Goal: Transaction & Acquisition: Download file/media

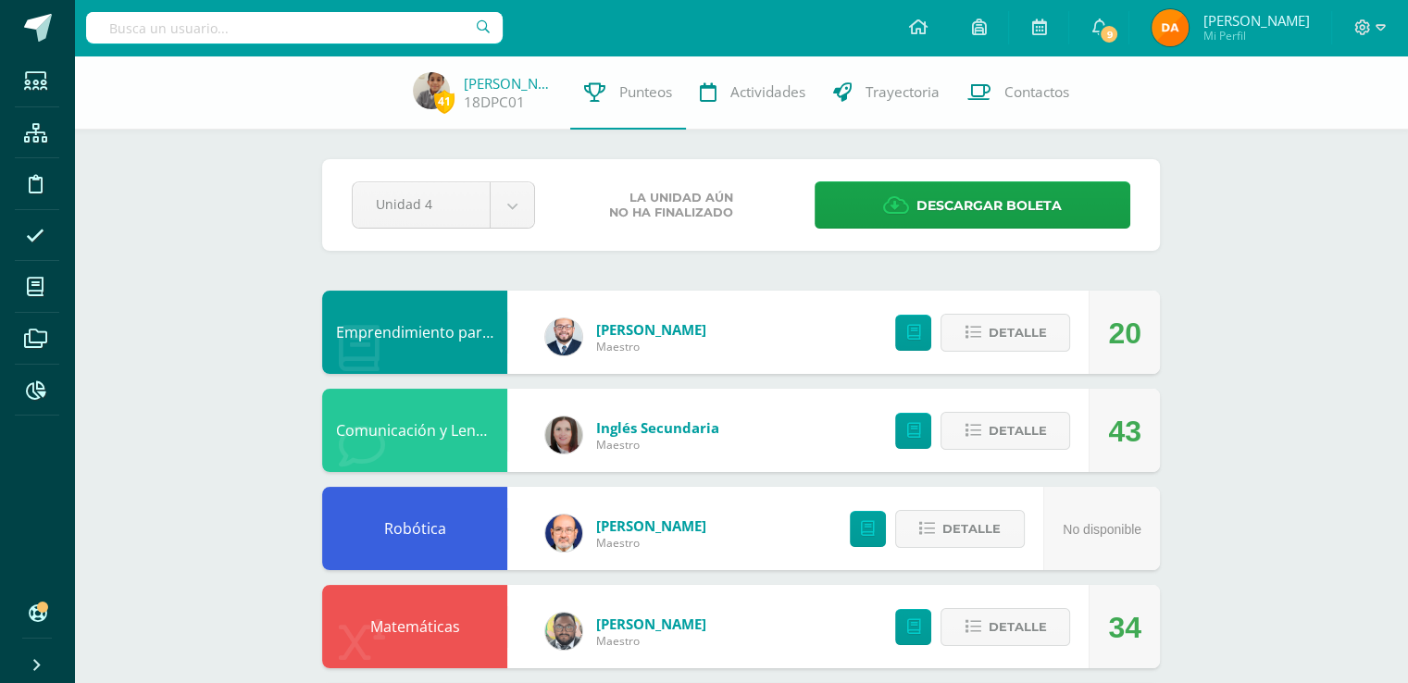
click at [374, 35] on input "text" at bounding box center [294, 27] width 417 height 31
type input "o"
type input "sebastian diaz"
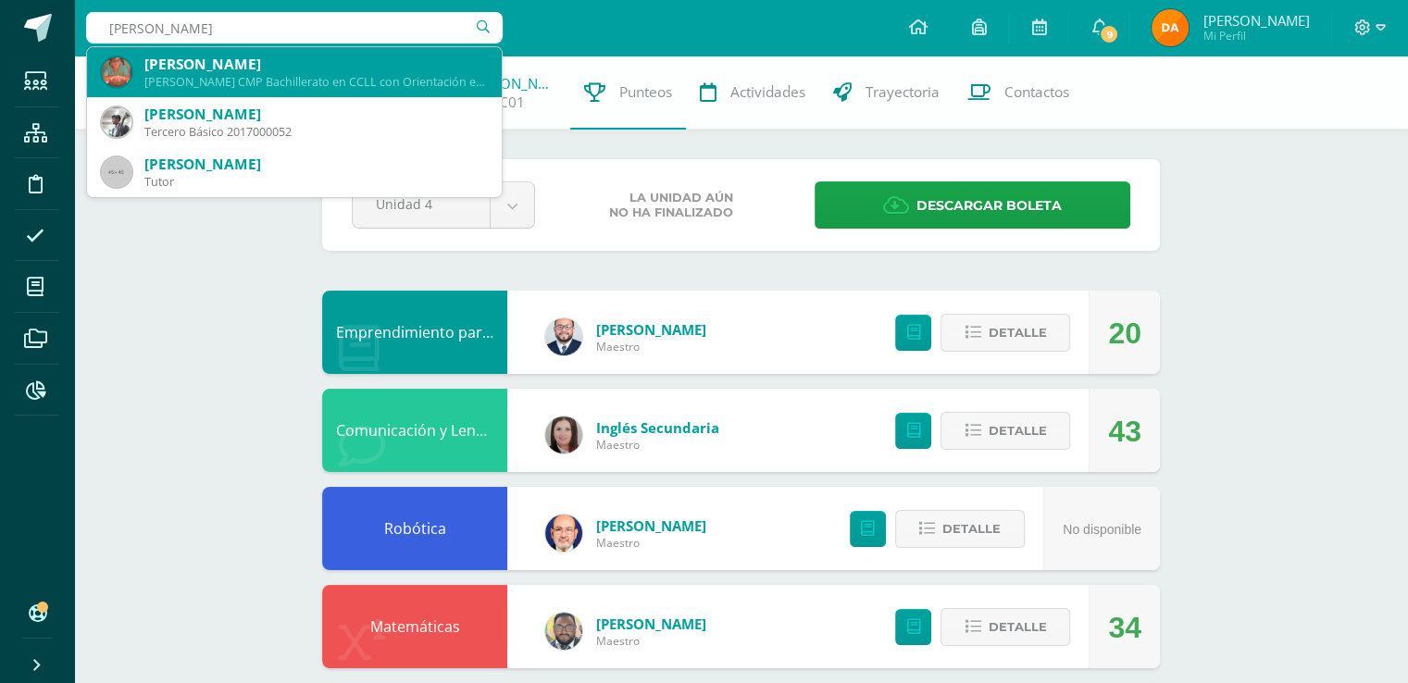
click at [355, 93] on div "Sebastian Díaz Castro Quinto Bachillerato CMP Bachillerato en CCLL con Orientac…" at bounding box center [294, 72] width 385 height 50
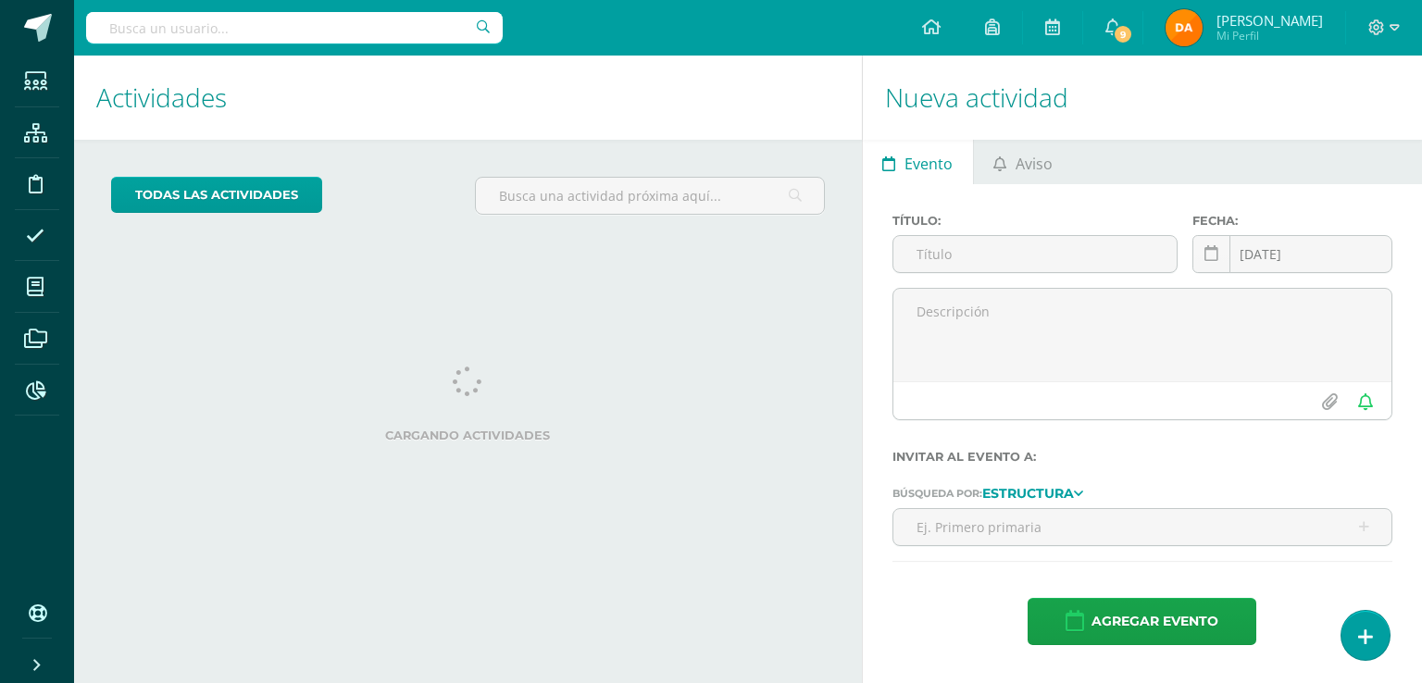
click at [378, 19] on input "text" at bounding box center [294, 27] width 417 height 31
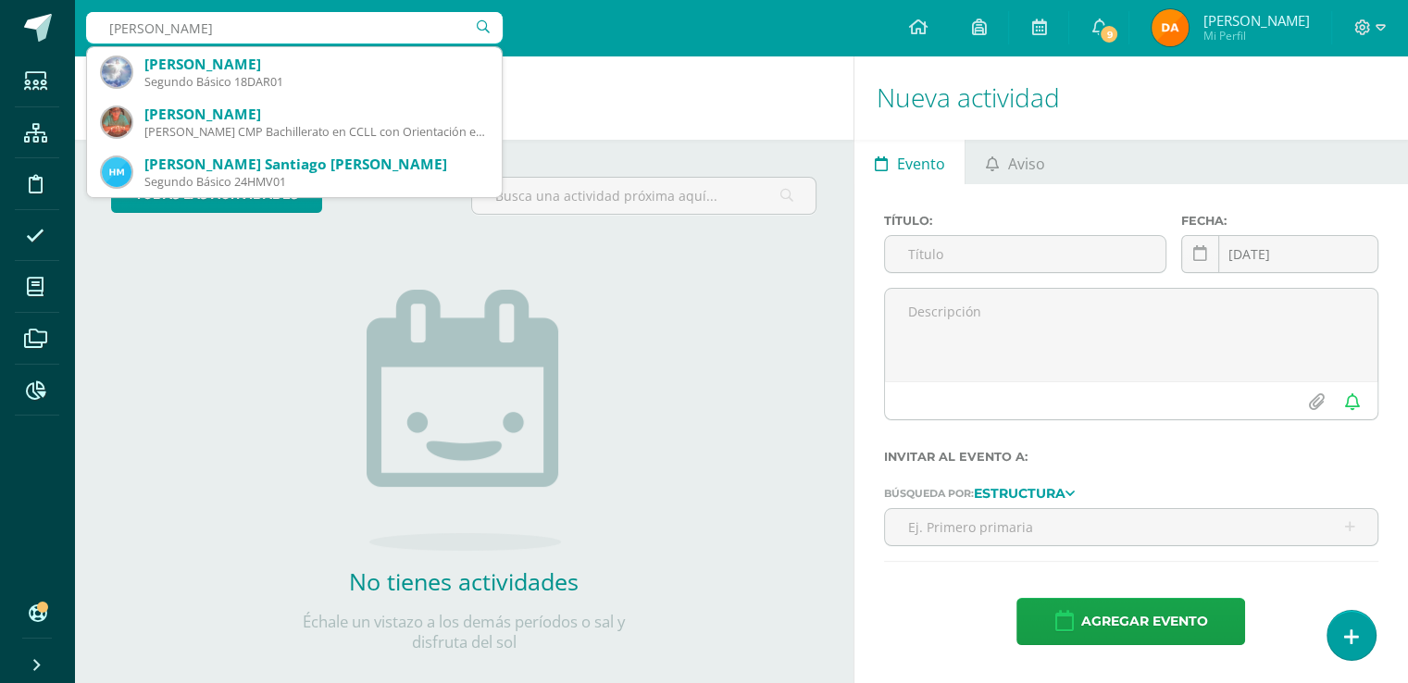
type input "sebastian dí"
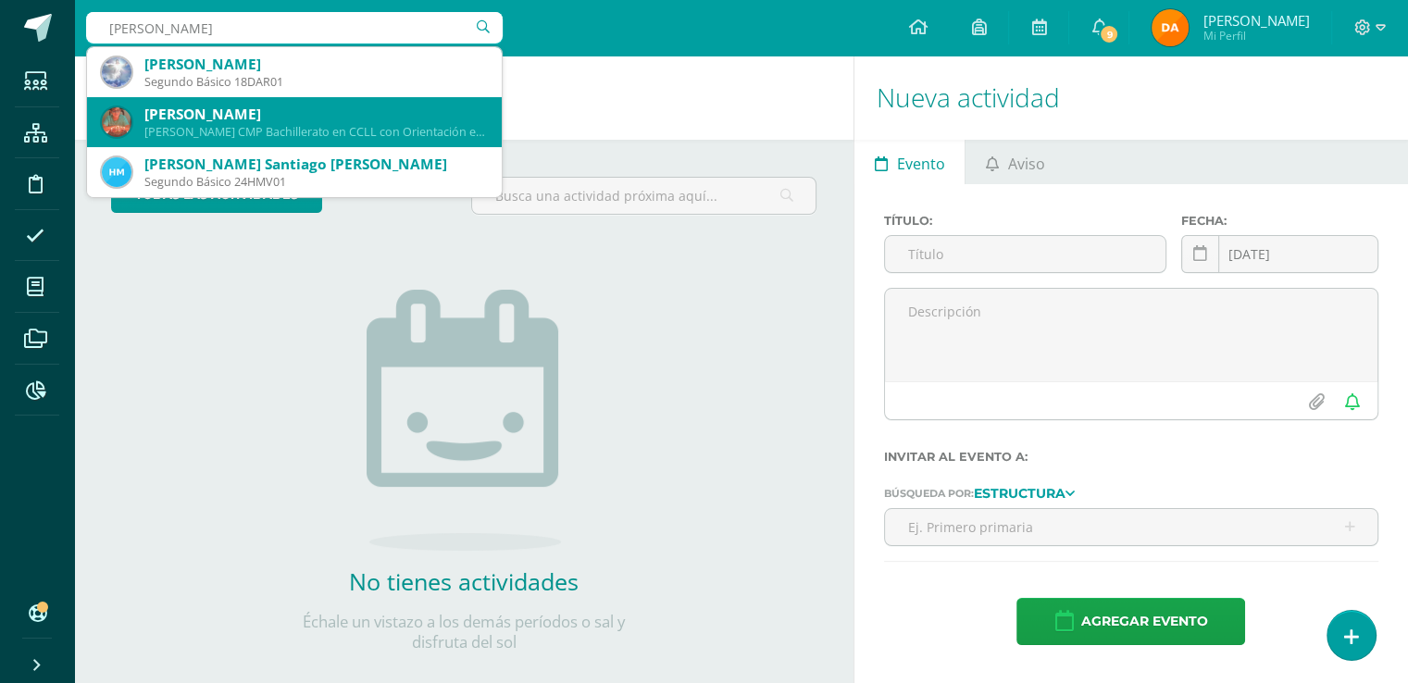
click at [377, 119] on div "Sebastian Díaz Castro" at bounding box center [315, 114] width 343 height 19
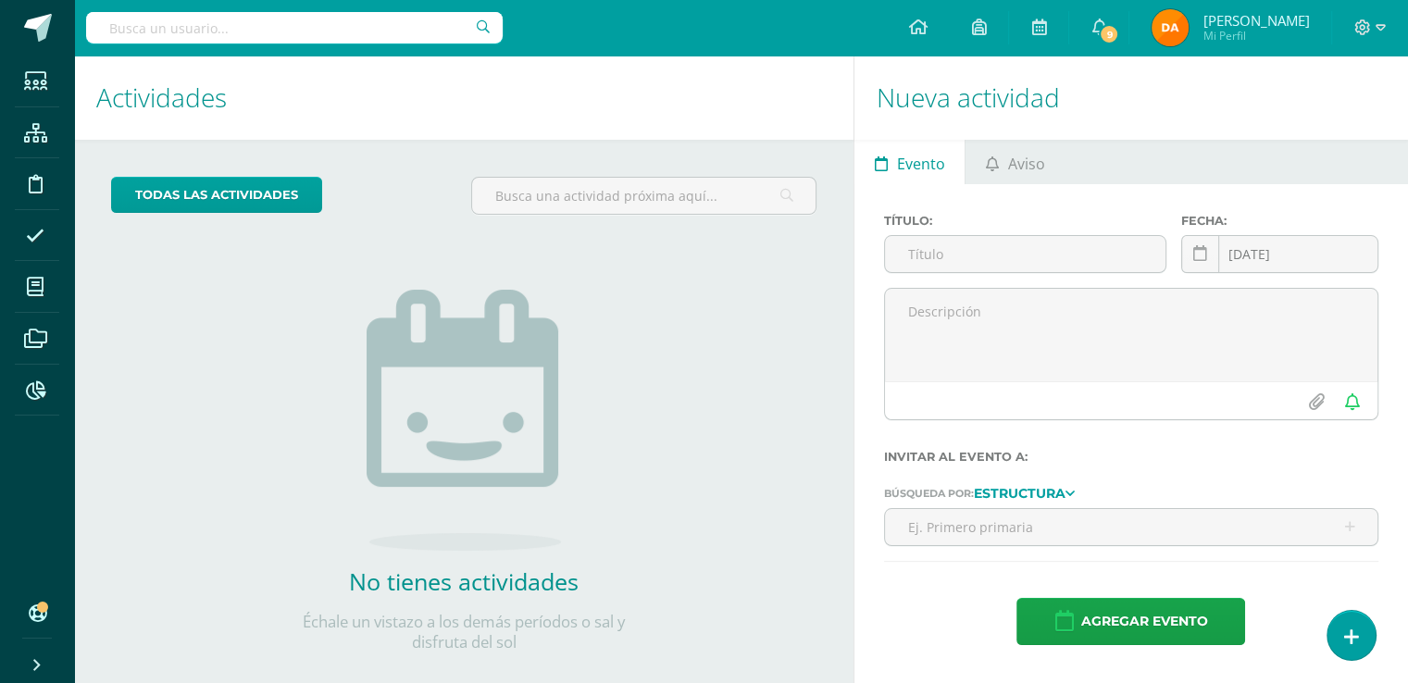
click at [244, 31] on input "text" at bounding box center [294, 27] width 417 height 31
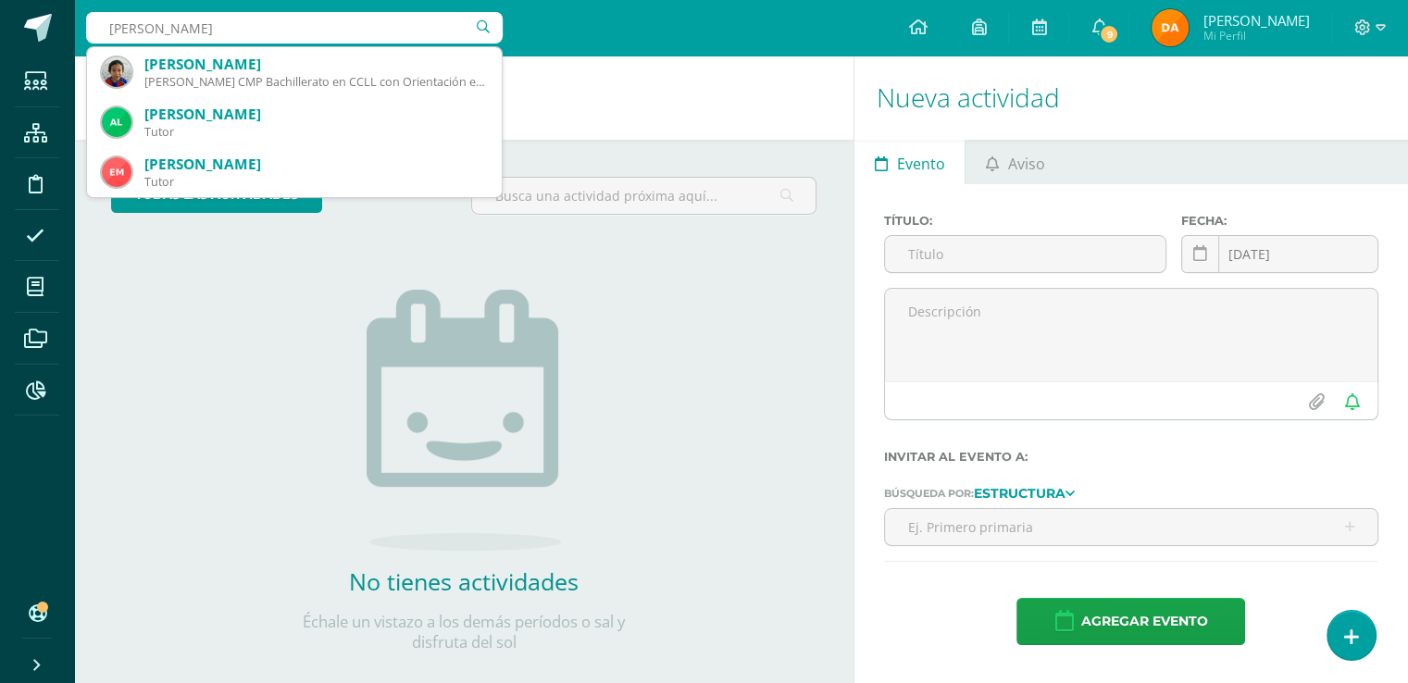
type input "emilio calderón"
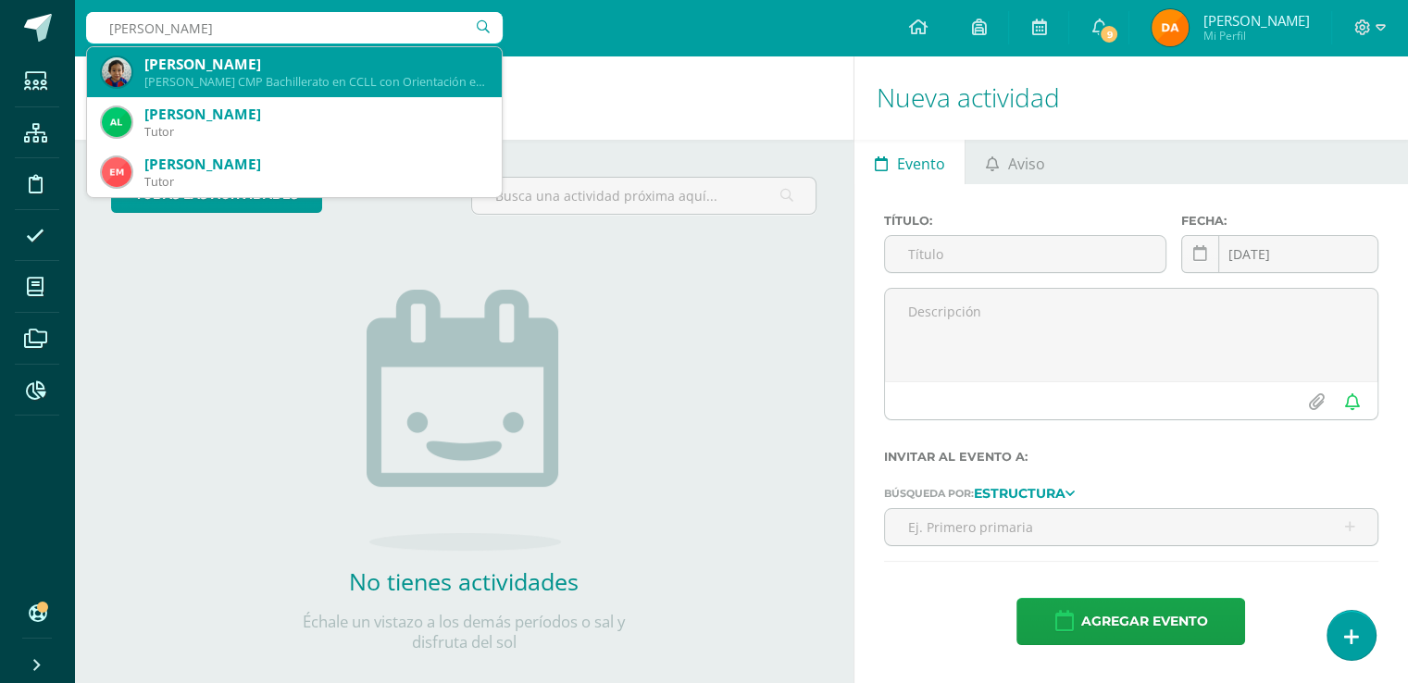
click at [277, 77] on div "Quinto Bachillerato CMP Bachillerato en CCLL con Orientación en Computación 22E…" at bounding box center [315, 82] width 343 height 16
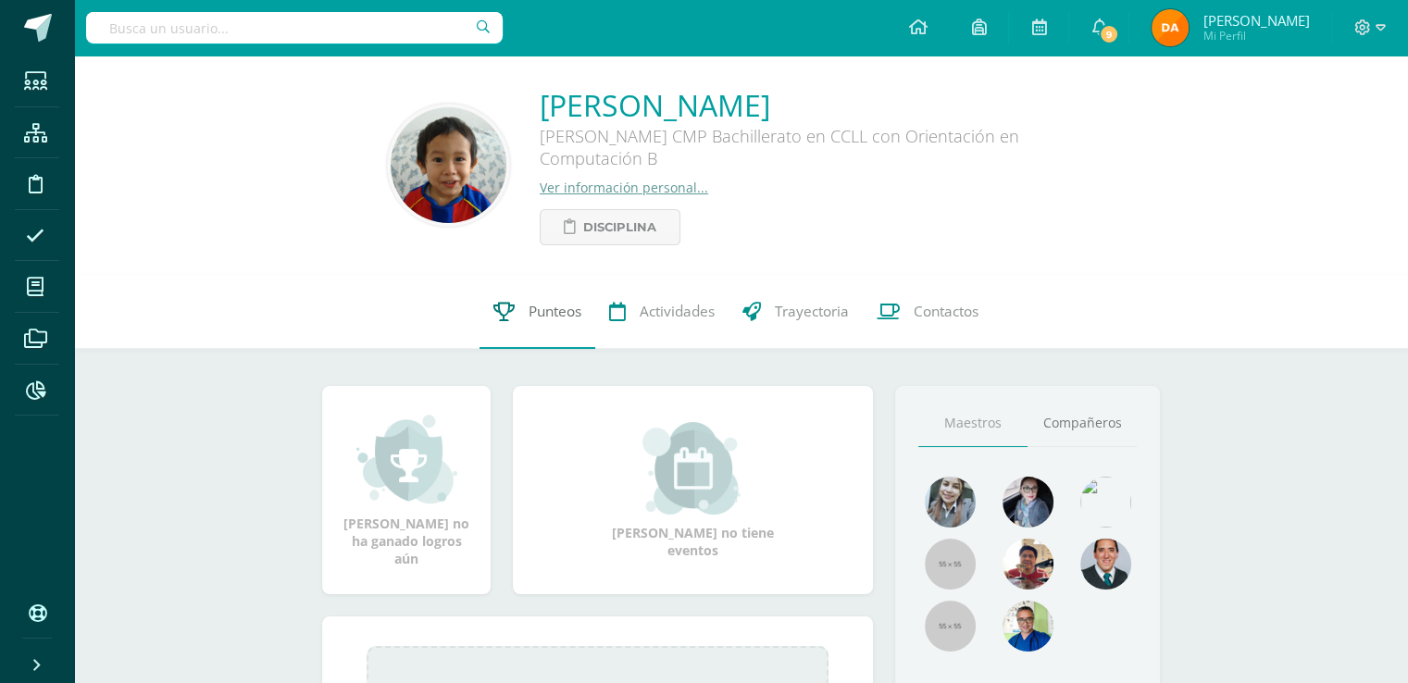
click at [511, 321] on icon at bounding box center [503, 311] width 21 height 19
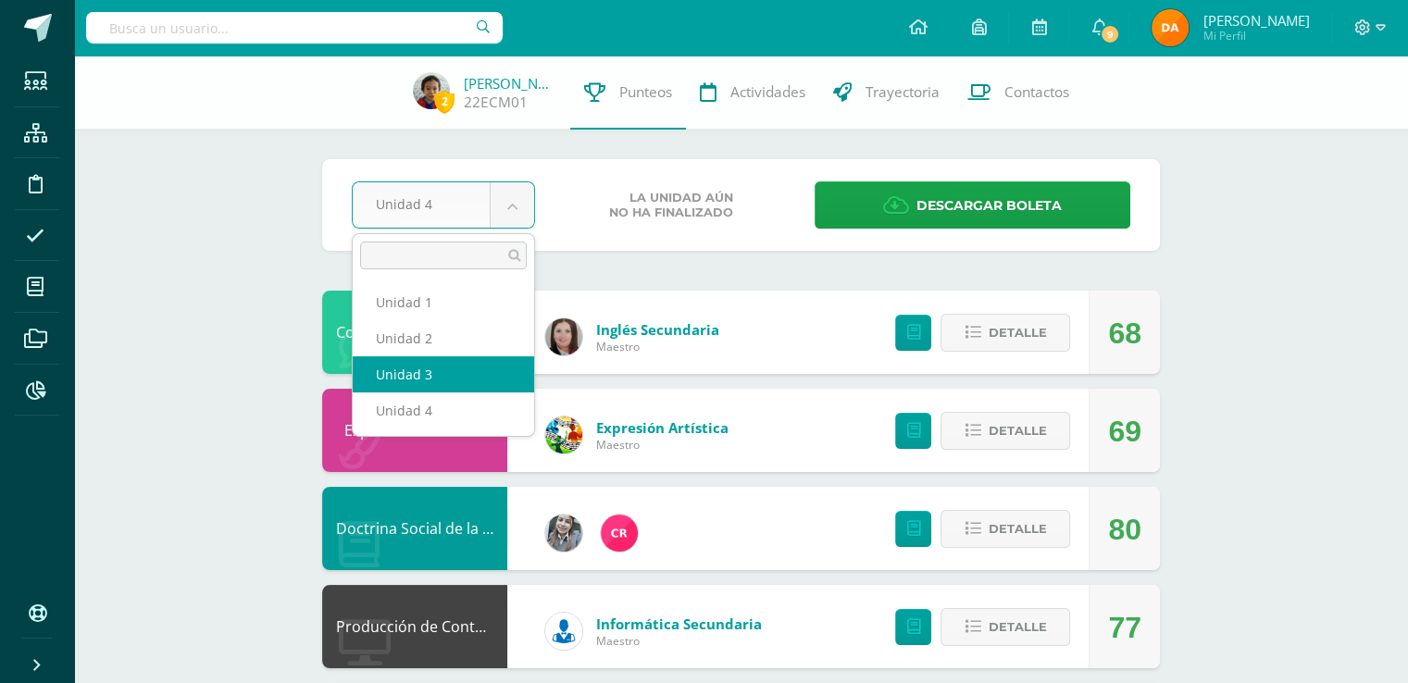
select select "Unidad 3"
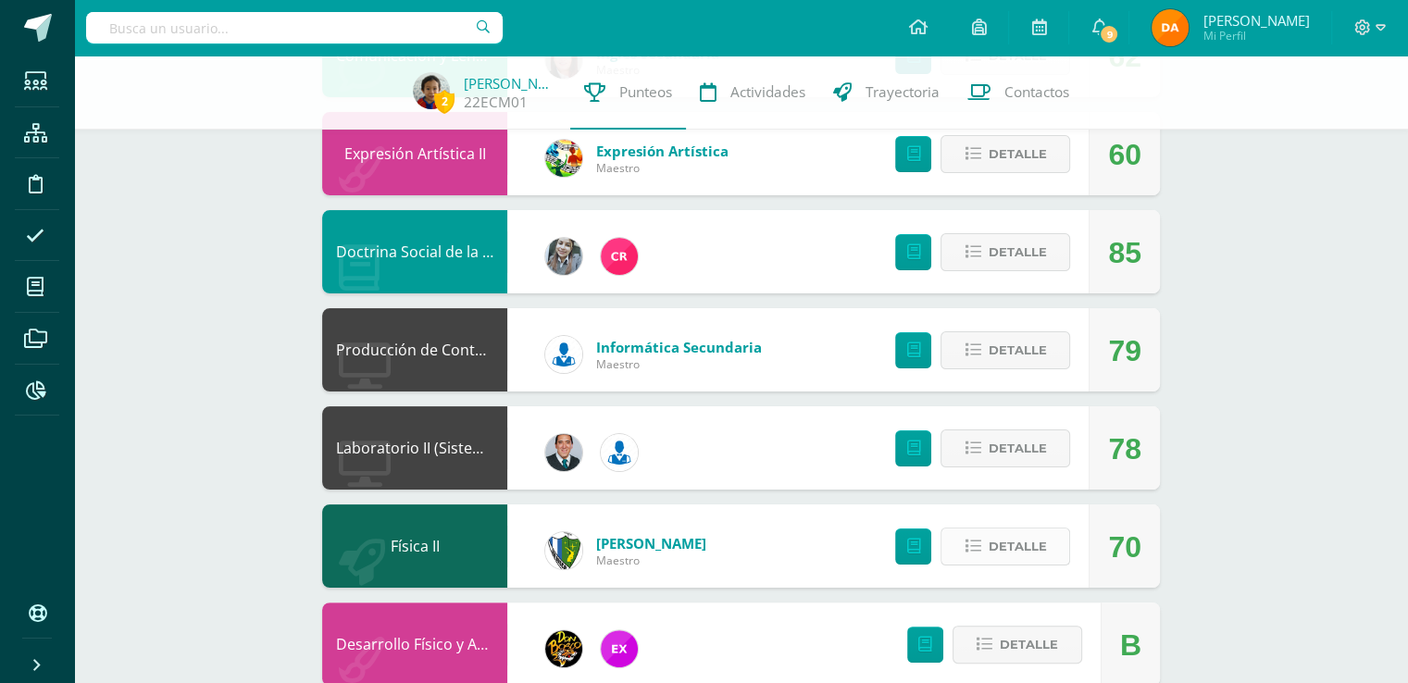
scroll to position [370, 0]
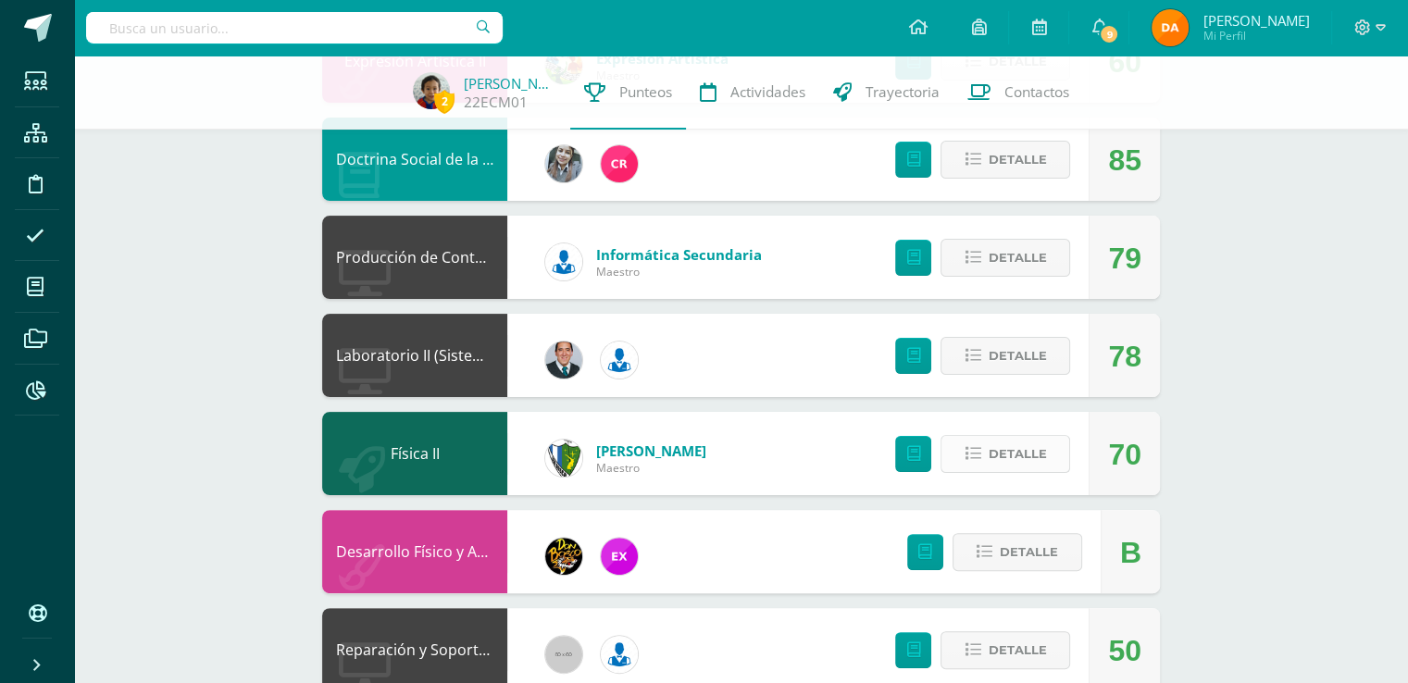
click at [1015, 443] on span "Detalle" at bounding box center [1017, 454] width 58 height 34
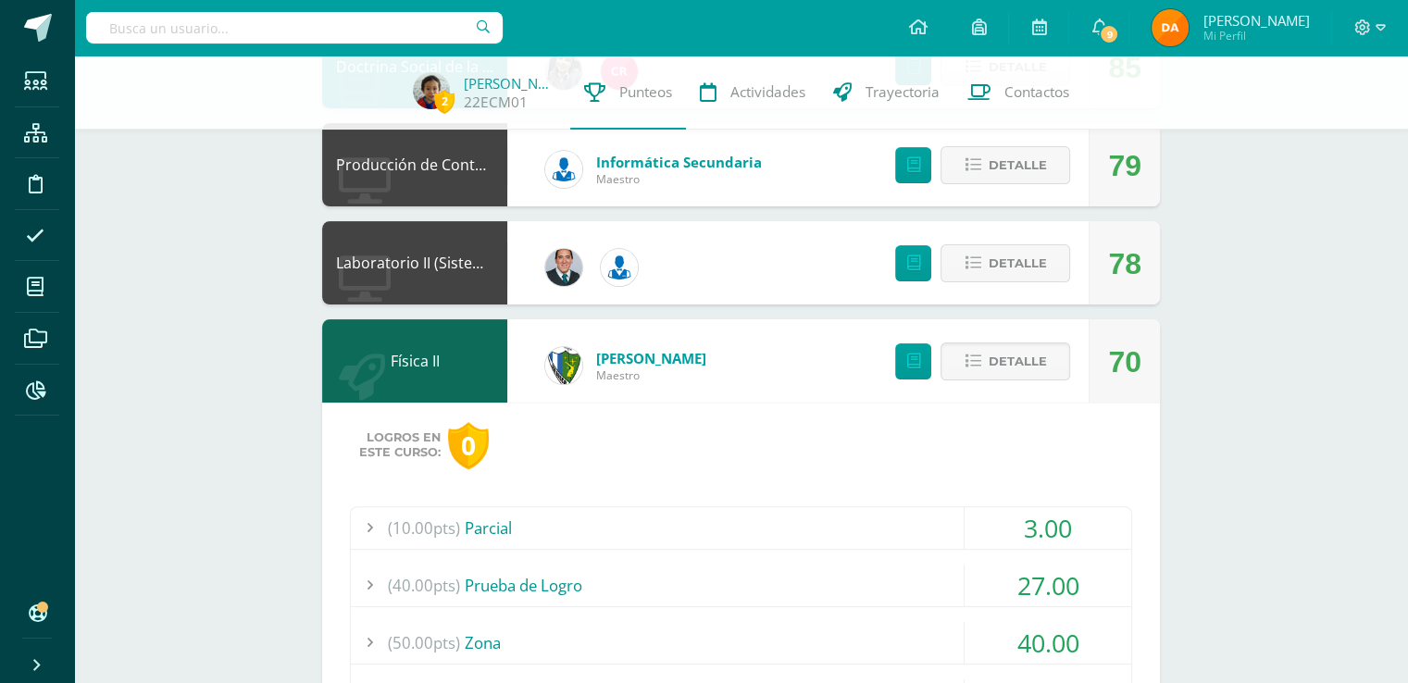
scroll to position [0, 0]
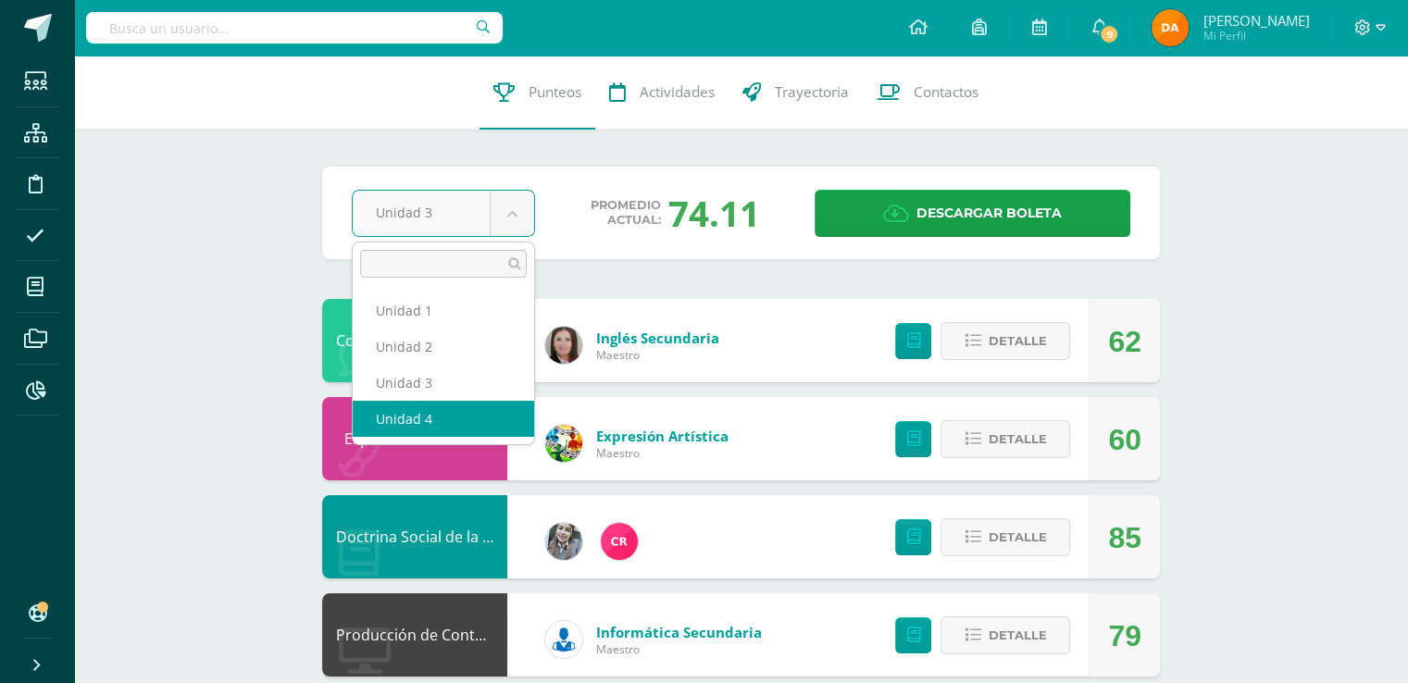
select select "Unidad 4"
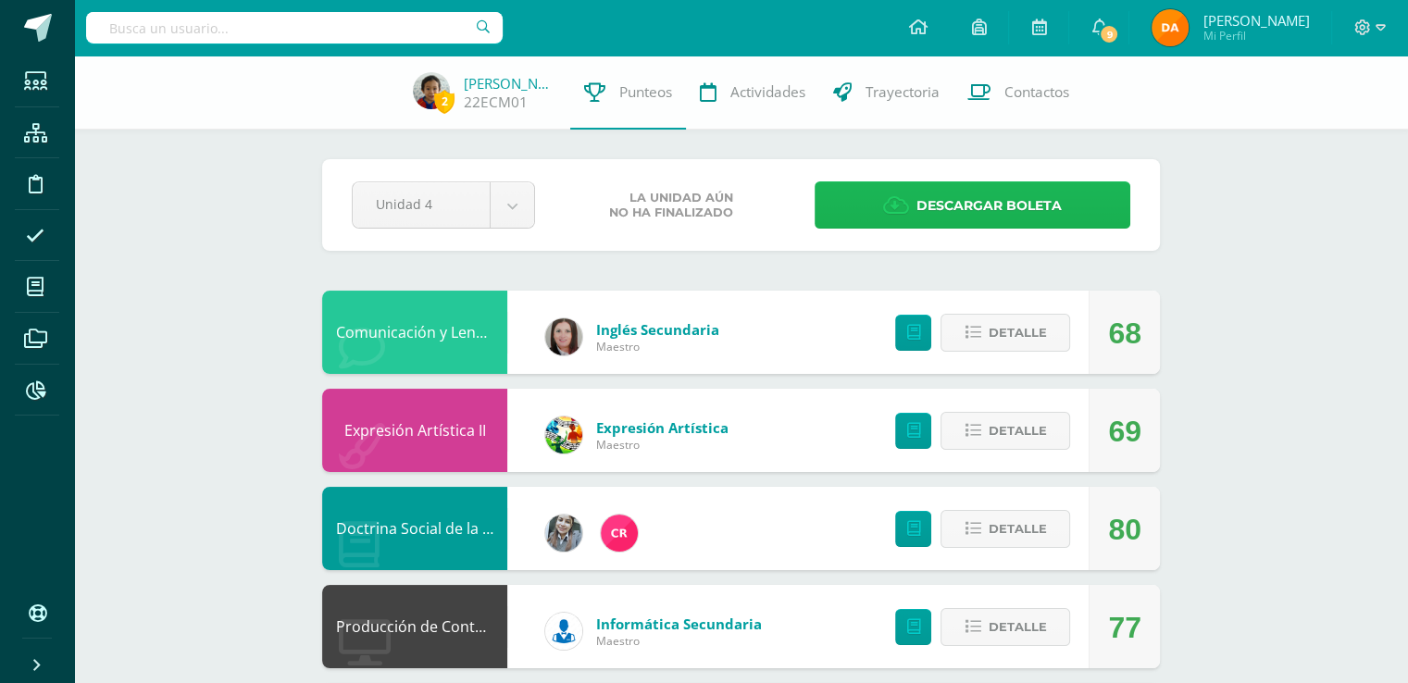
click at [989, 202] on span "Descargar boleta" at bounding box center [988, 205] width 145 height 45
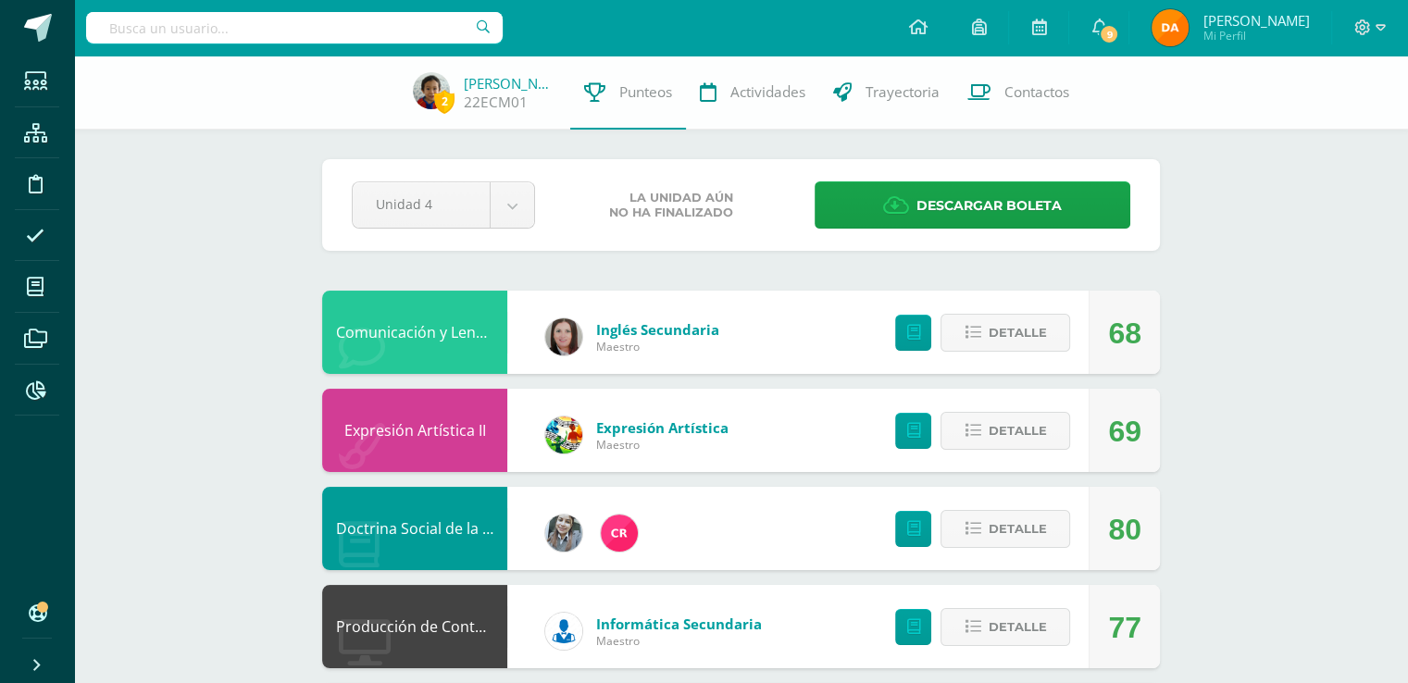
click at [343, 34] on input "text" at bounding box center [294, 27] width 417 height 31
type input "MATEO RAMOS"
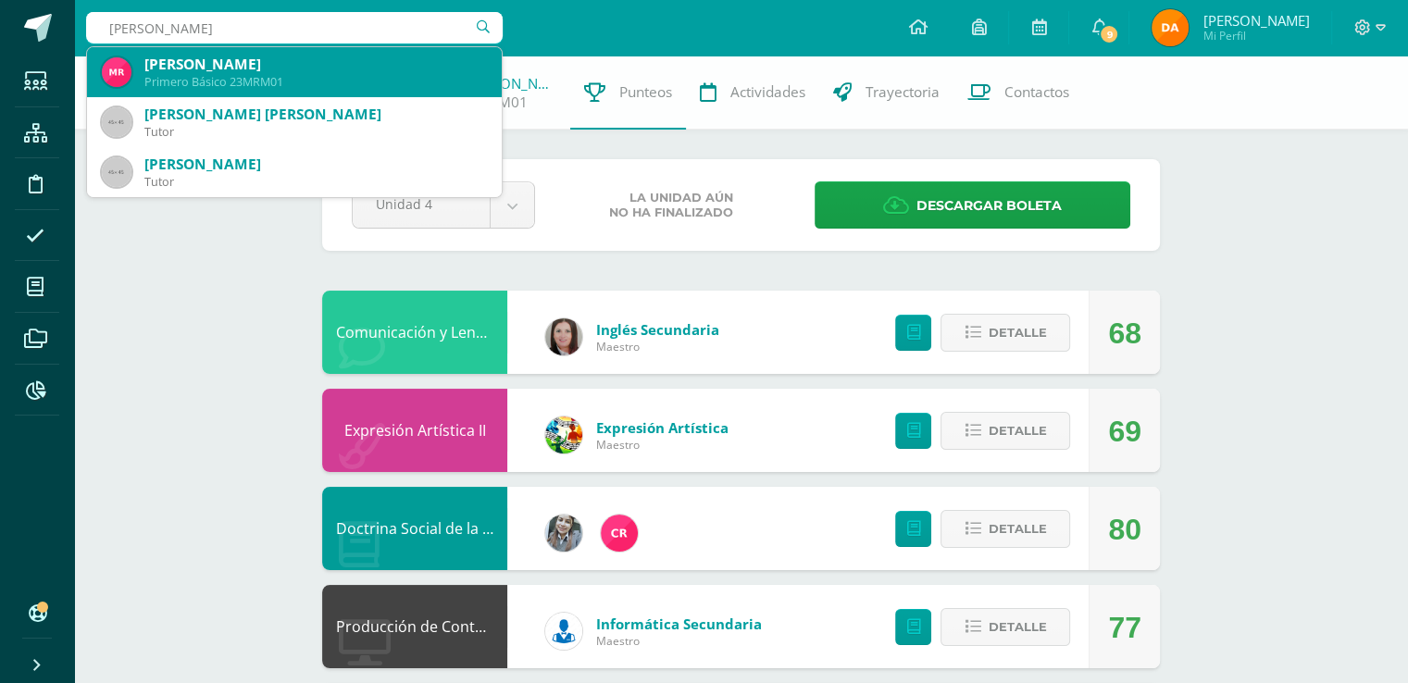
click at [285, 77] on div "Primero Básico 23MRM01" at bounding box center [315, 82] width 343 height 16
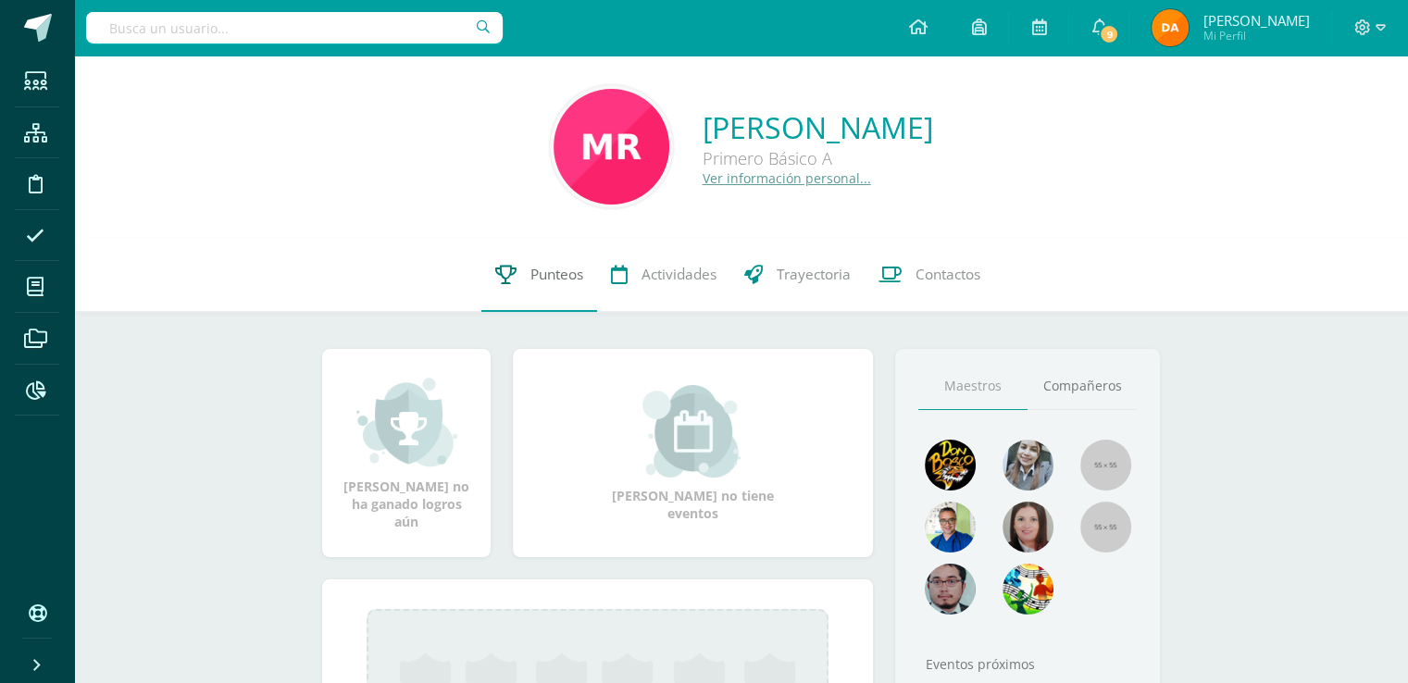
click at [571, 285] on link "Punteos" at bounding box center [539, 275] width 116 height 74
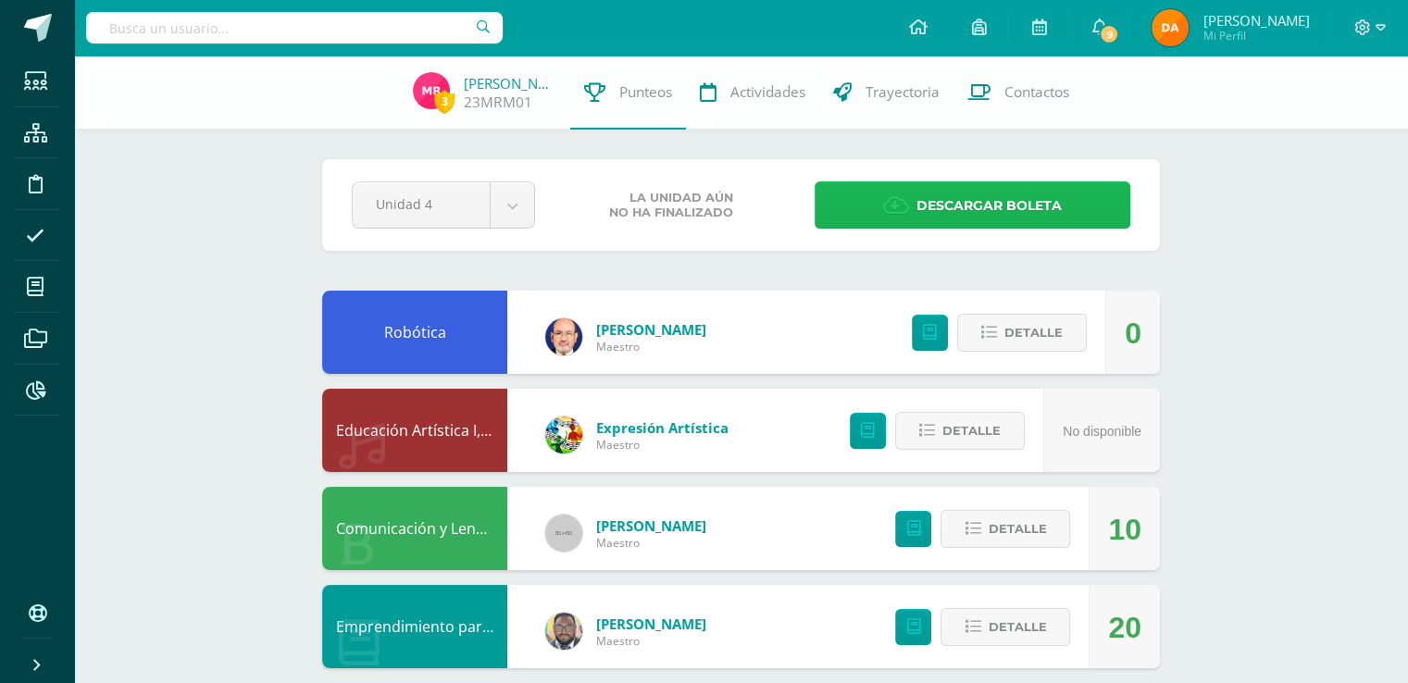
click at [919, 201] on span "Descargar boleta" at bounding box center [988, 205] width 145 height 45
